Goal: Book appointment/travel/reservation

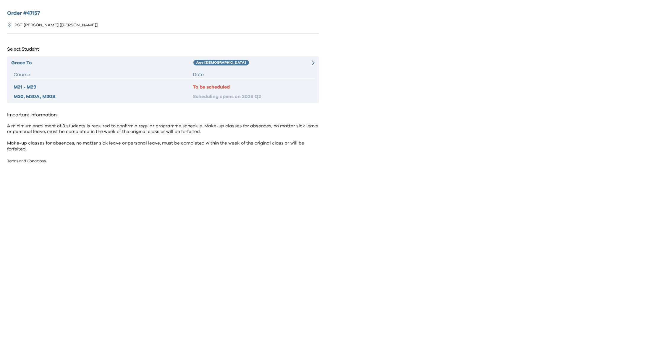
click at [204, 88] on div "To be scheduled" at bounding box center [253, 86] width 120 height 7
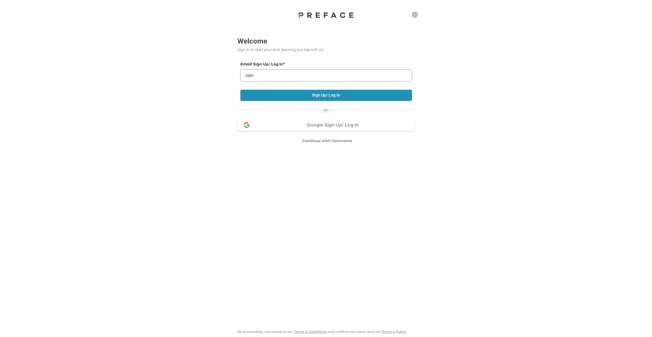
click at [277, 75] on input "email" at bounding box center [327, 76] width 172 height 12
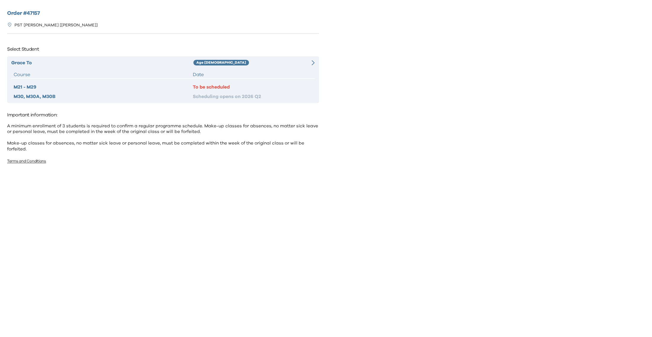
click at [209, 86] on div "To be scheduled" at bounding box center [253, 86] width 120 height 7
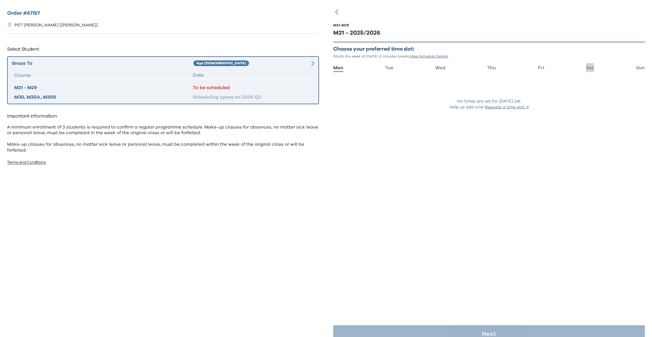
click at [590, 68] on span "Sat" at bounding box center [590, 67] width 8 height 5
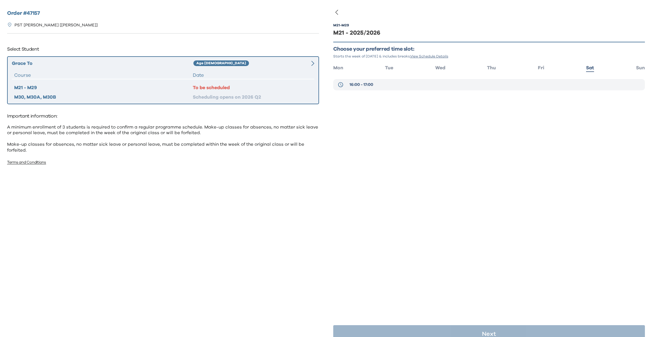
click at [557, 83] on button "16:00 - 17:00" at bounding box center [489, 84] width 312 height 11
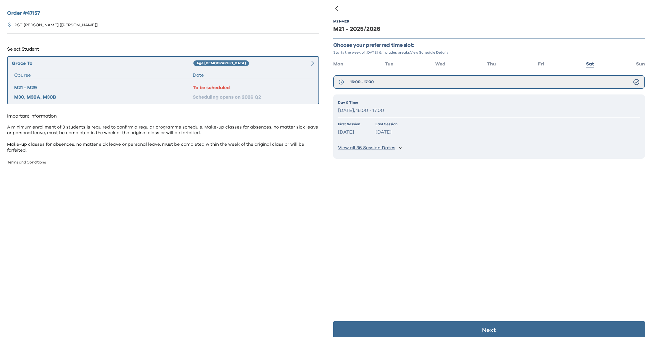
scroll to position [12, 0]
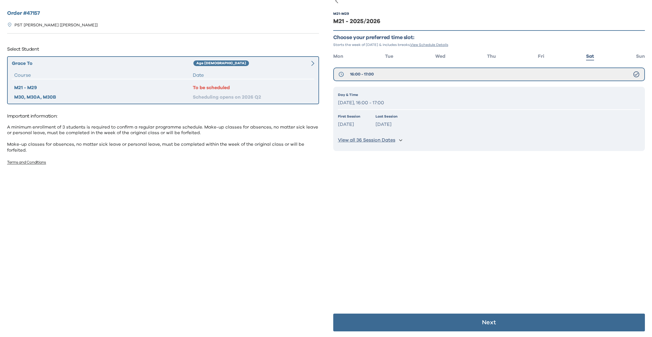
click at [492, 324] on p "Next" at bounding box center [489, 322] width 14 height 6
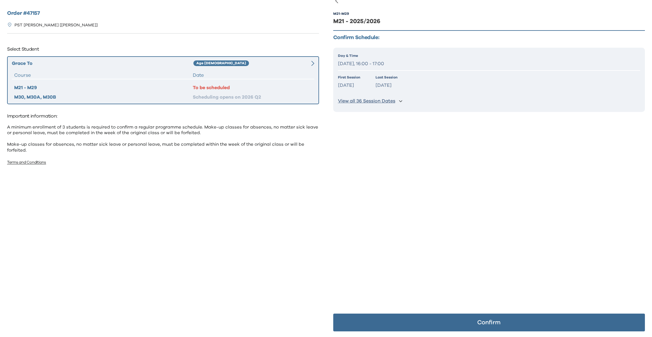
click at [492, 324] on p "Confirm" at bounding box center [489, 322] width 23 height 6
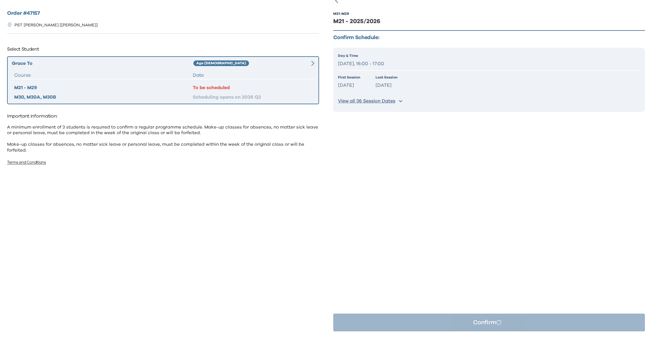
scroll to position [0, 0]
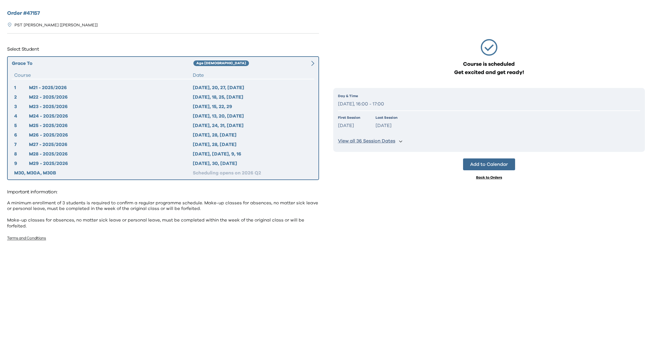
click at [493, 176] on div "Back to Orders" at bounding box center [489, 177] width 26 height 5
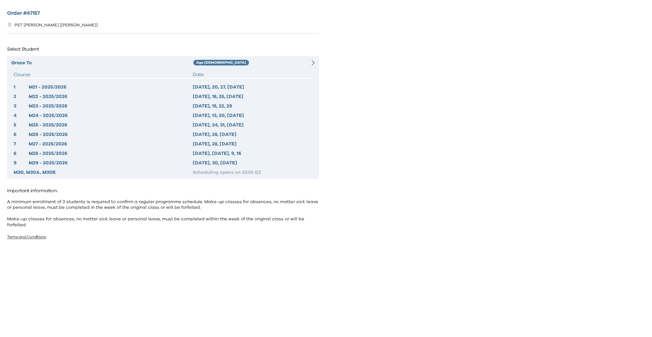
click at [214, 63] on div "Age [DEMOGRAPHIC_DATA]" at bounding box center [247, 62] width 106 height 7
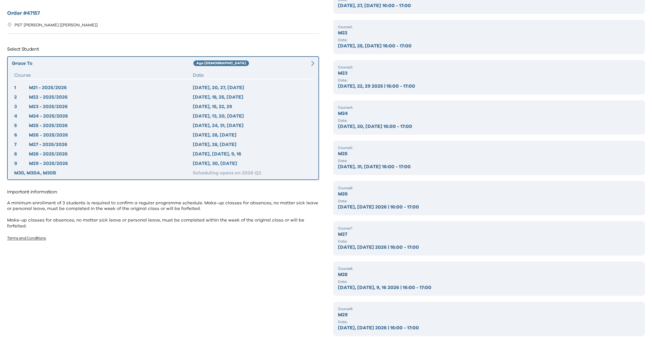
scroll to position [87, 0]
